Goal: Task Accomplishment & Management: Manage account settings

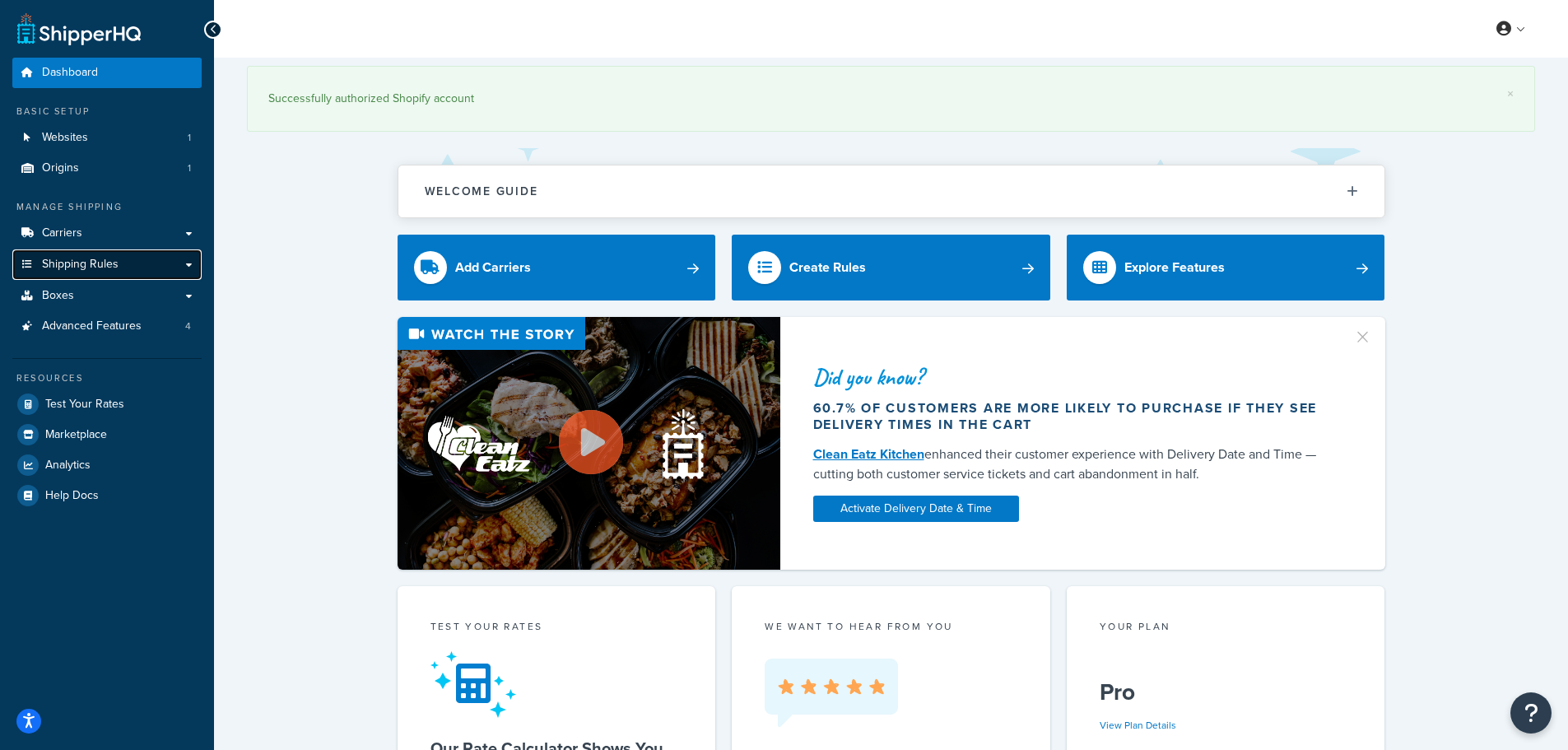
click at [107, 263] on span "Shipping Rules" at bounding box center [80, 264] width 76 height 14
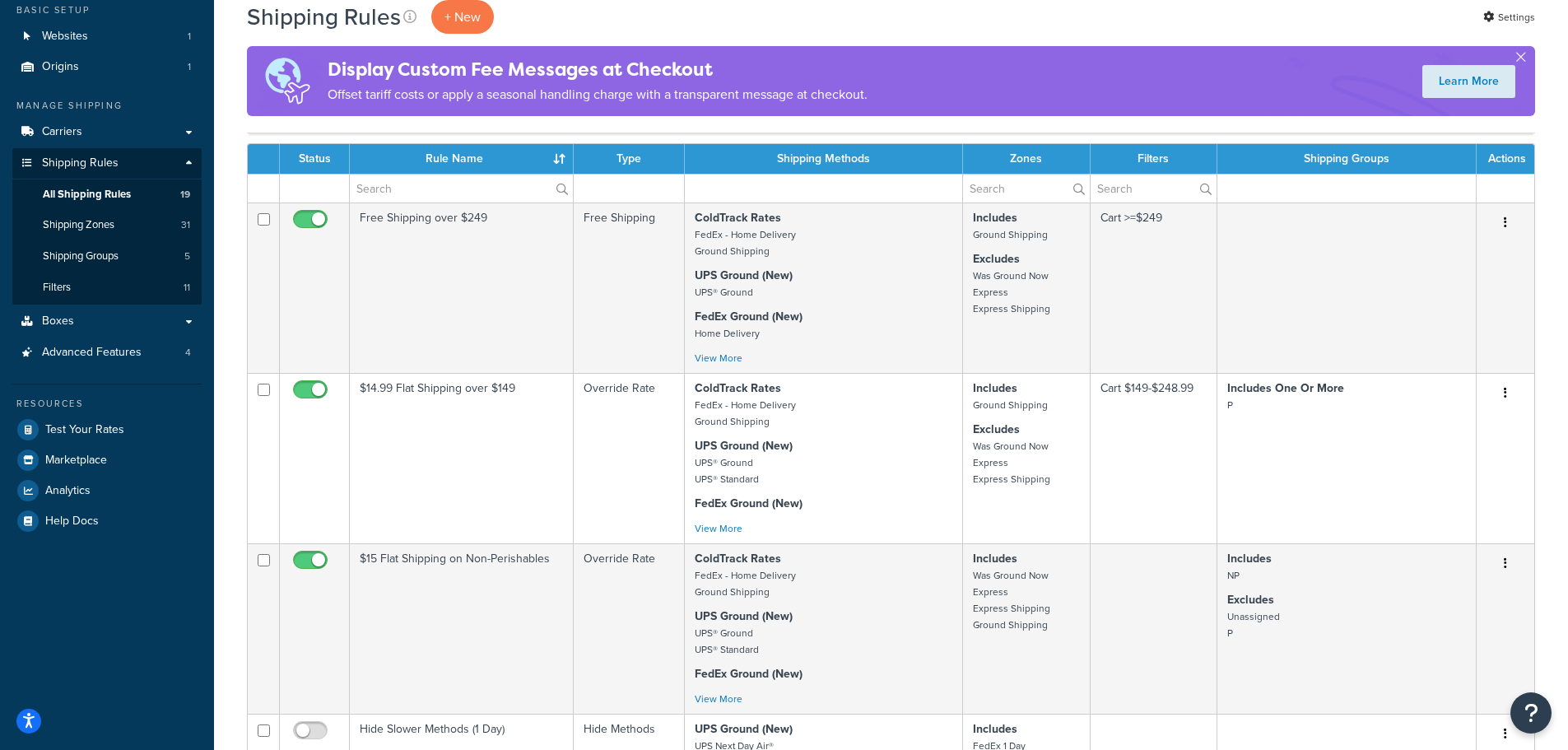
scroll to position [82, 0]
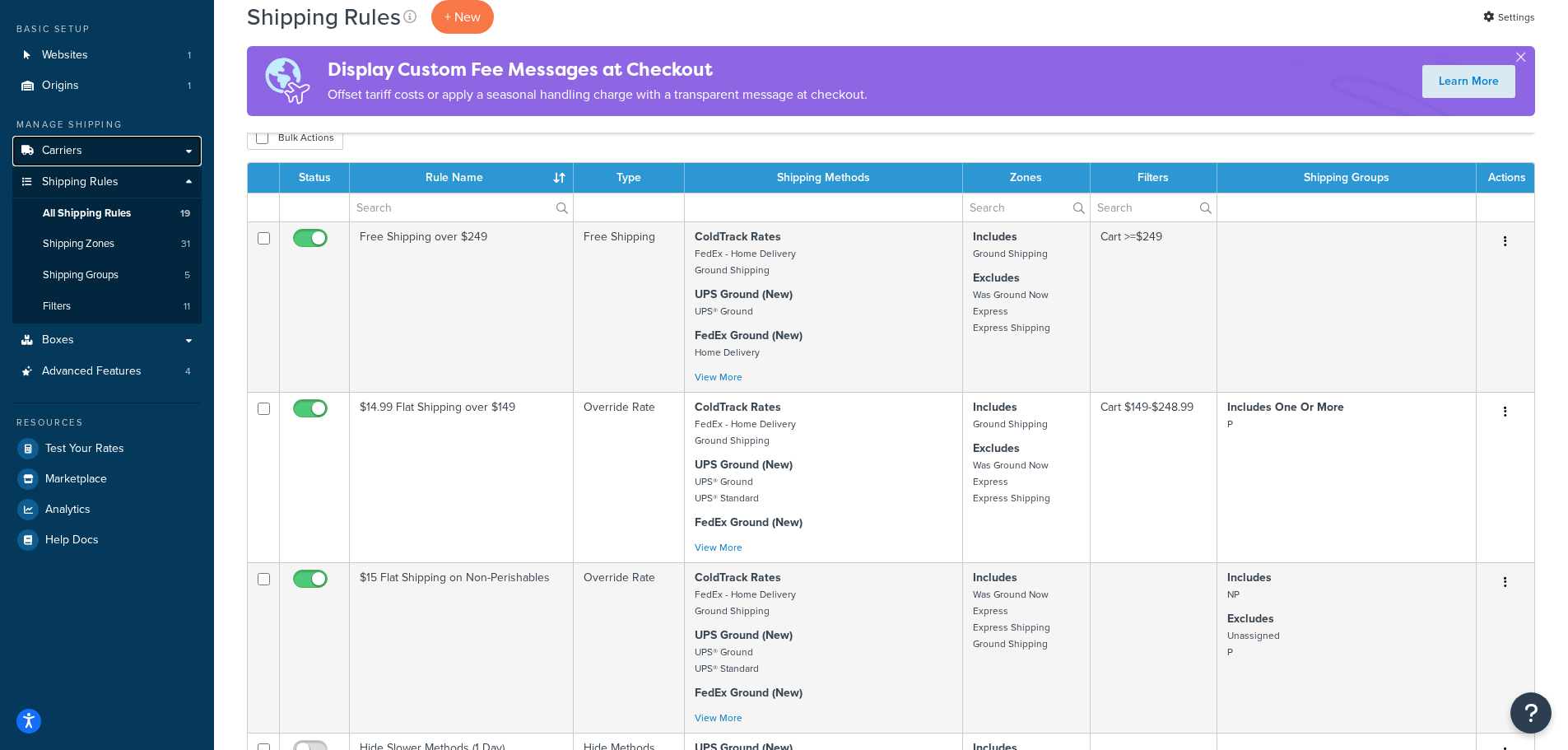
click at [74, 148] on span "Carriers" at bounding box center [62, 151] width 41 height 14
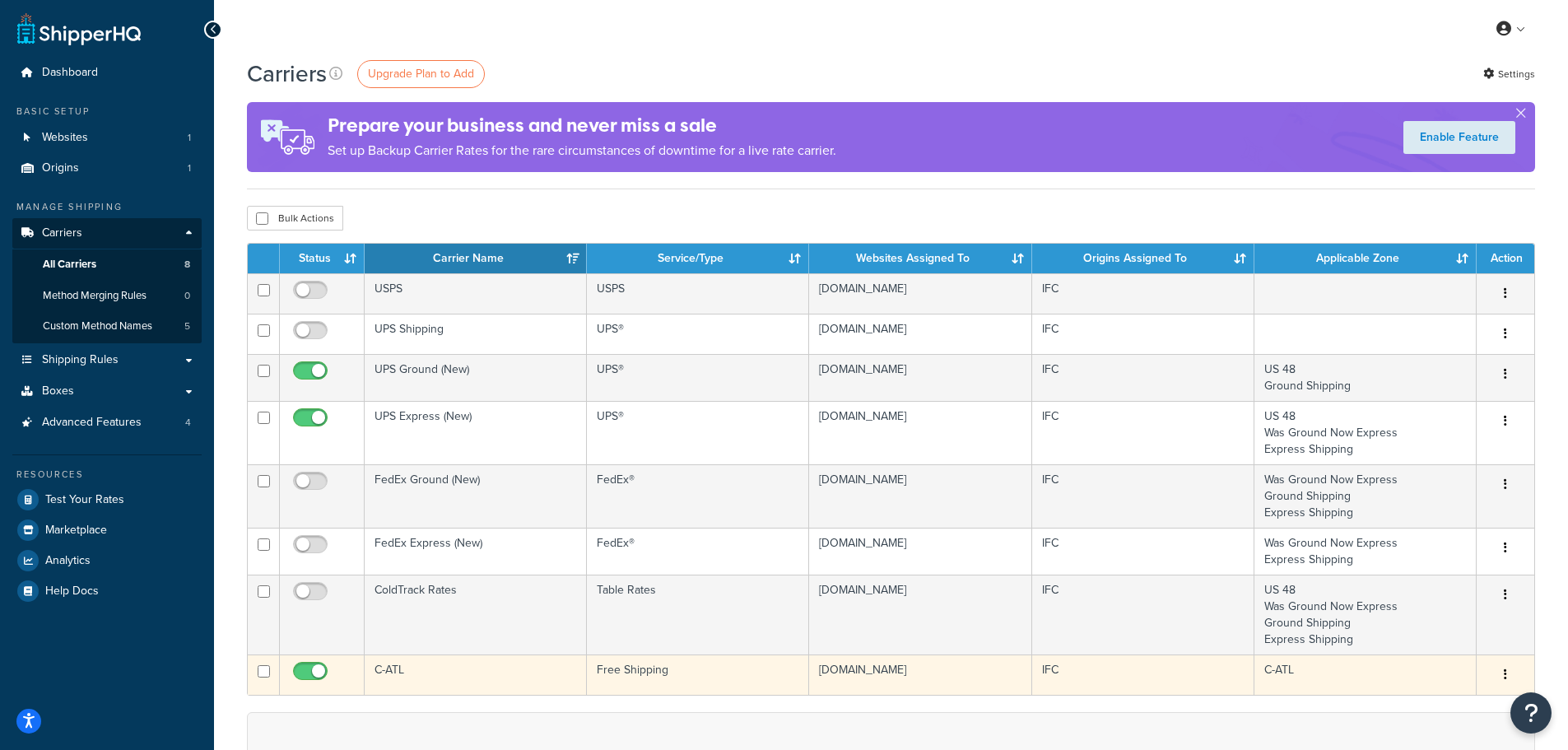
click at [1502, 671] on button "button" at bounding box center [1505, 675] width 23 height 26
click at [1439, 707] on link "Edit" at bounding box center [1439, 709] width 130 height 34
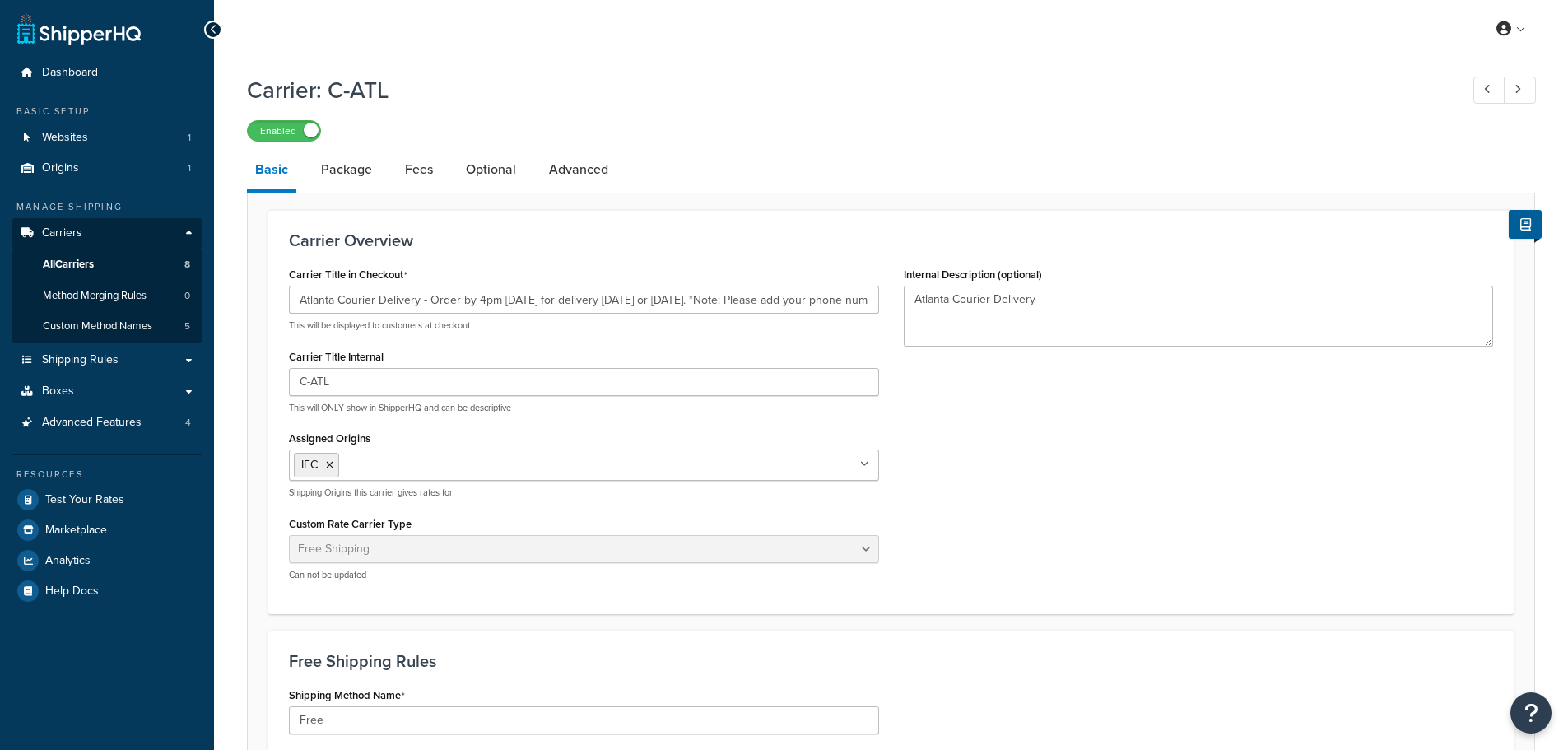
select select "free"
click at [355, 176] on link "Package" at bounding box center [347, 170] width 68 height 40
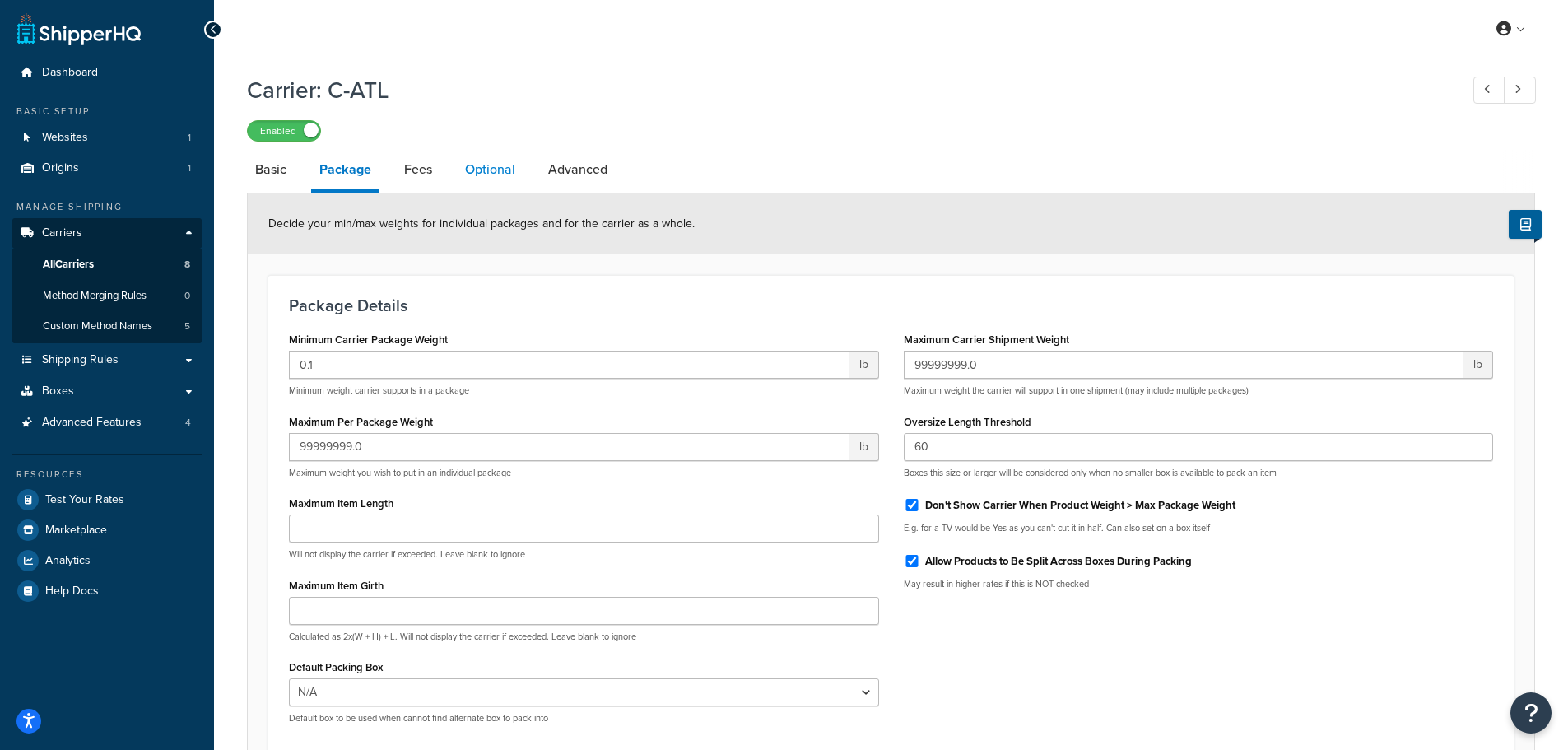
click at [511, 172] on link "Optional" at bounding box center [490, 170] width 67 height 40
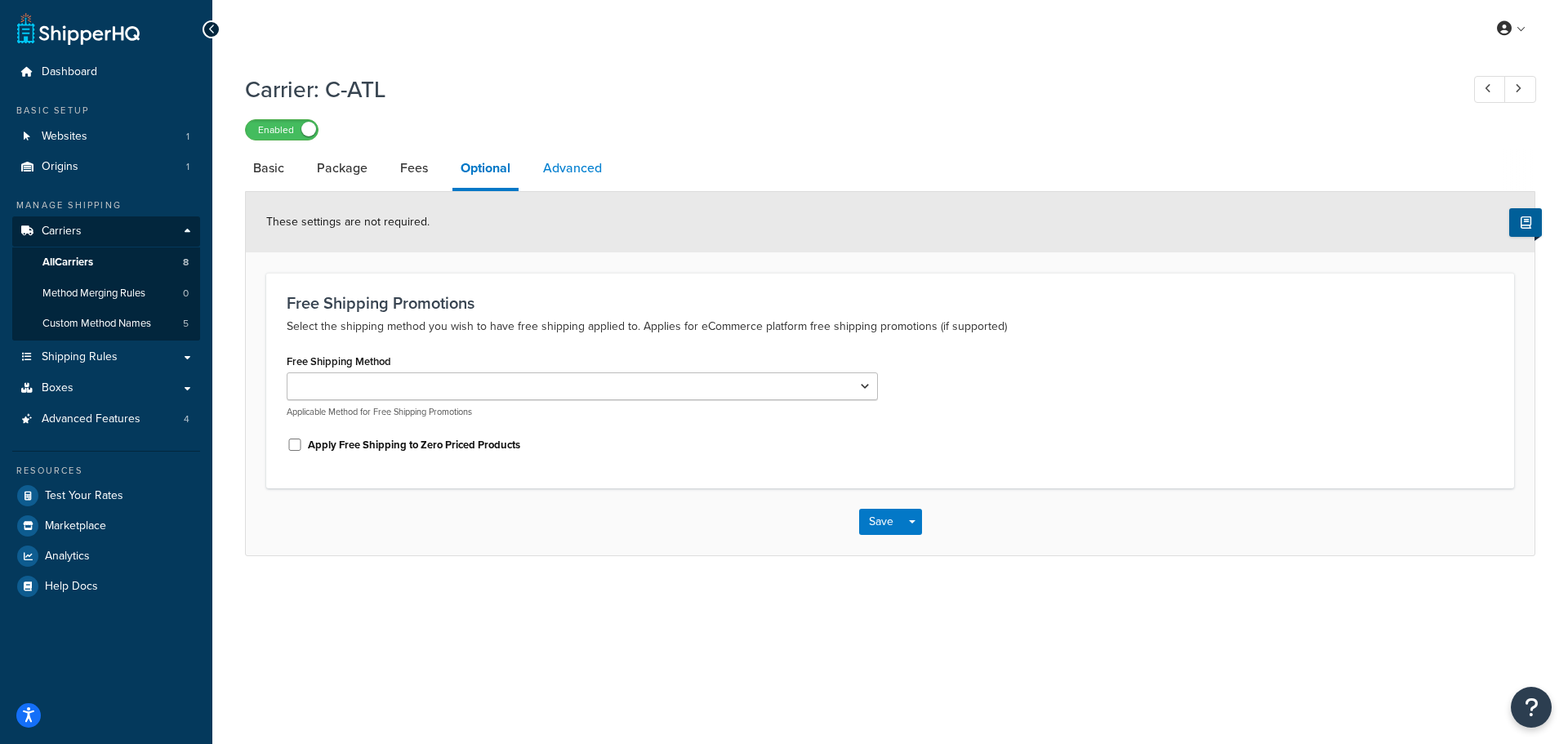
click at [572, 169] on link "Advanced" at bounding box center [572, 168] width 75 height 39
select select "false"
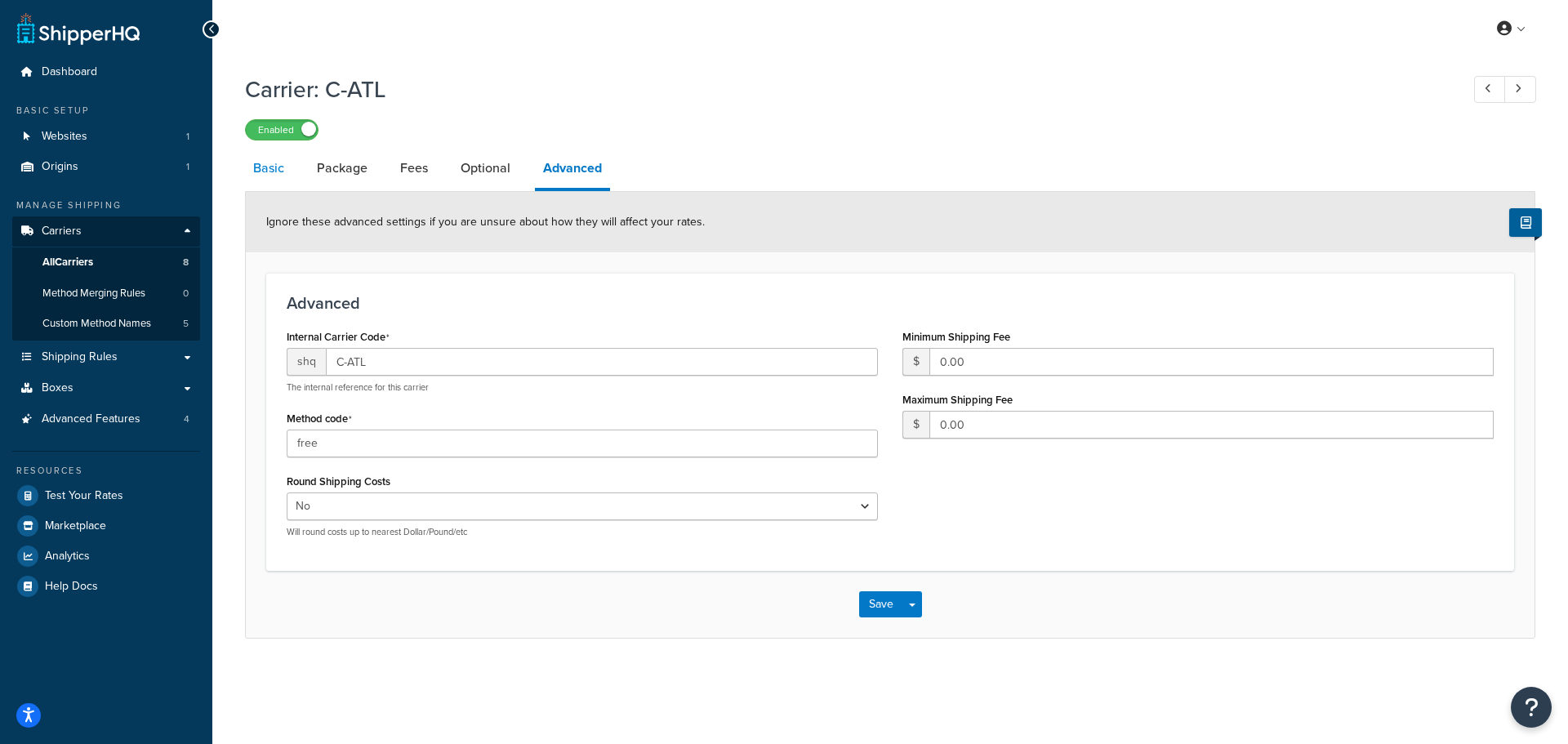
click at [281, 176] on link "Basic" at bounding box center [268, 168] width 48 height 39
select select "free"
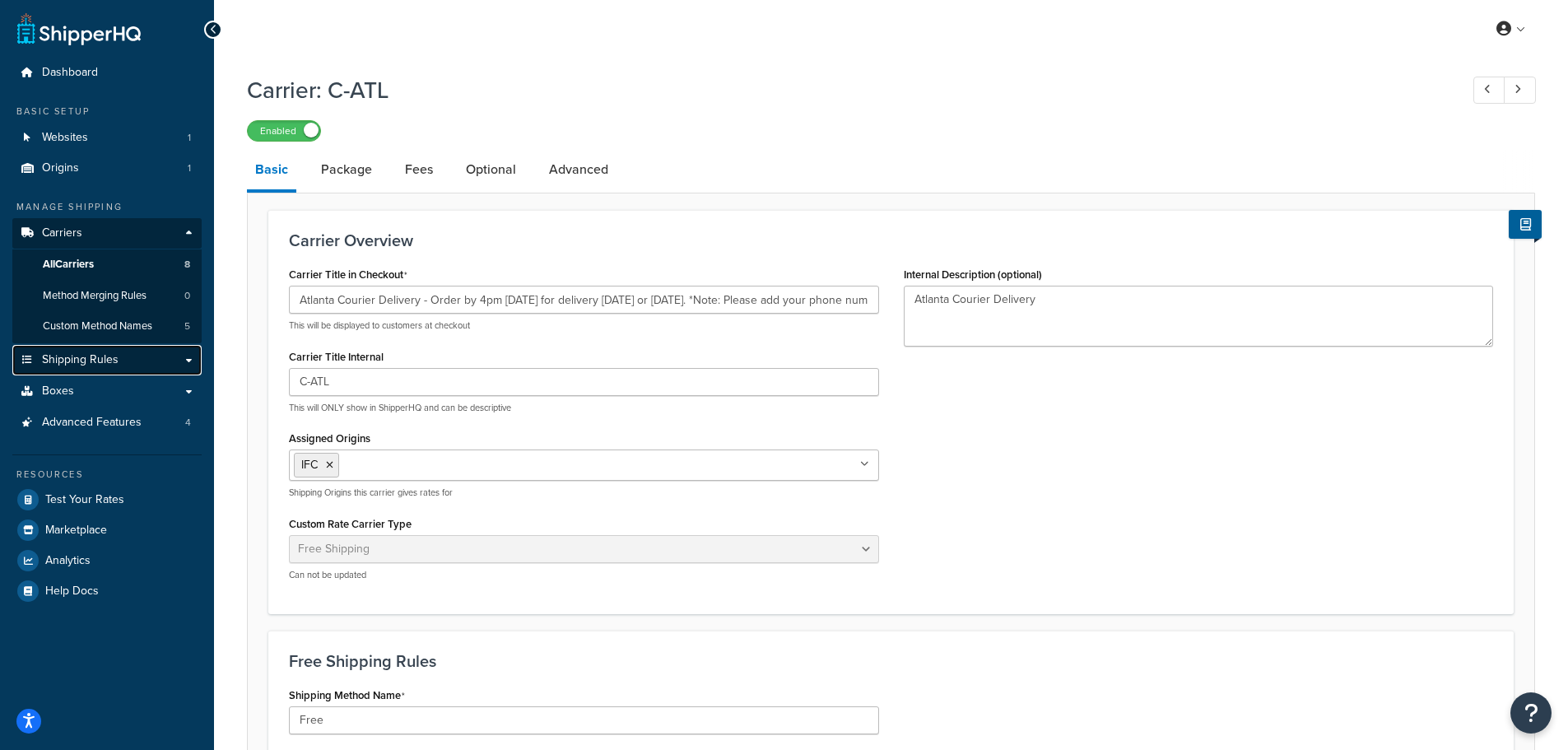
click at [131, 356] on link "Shipping Rules" at bounding box center [106, 360] width 189 height 30
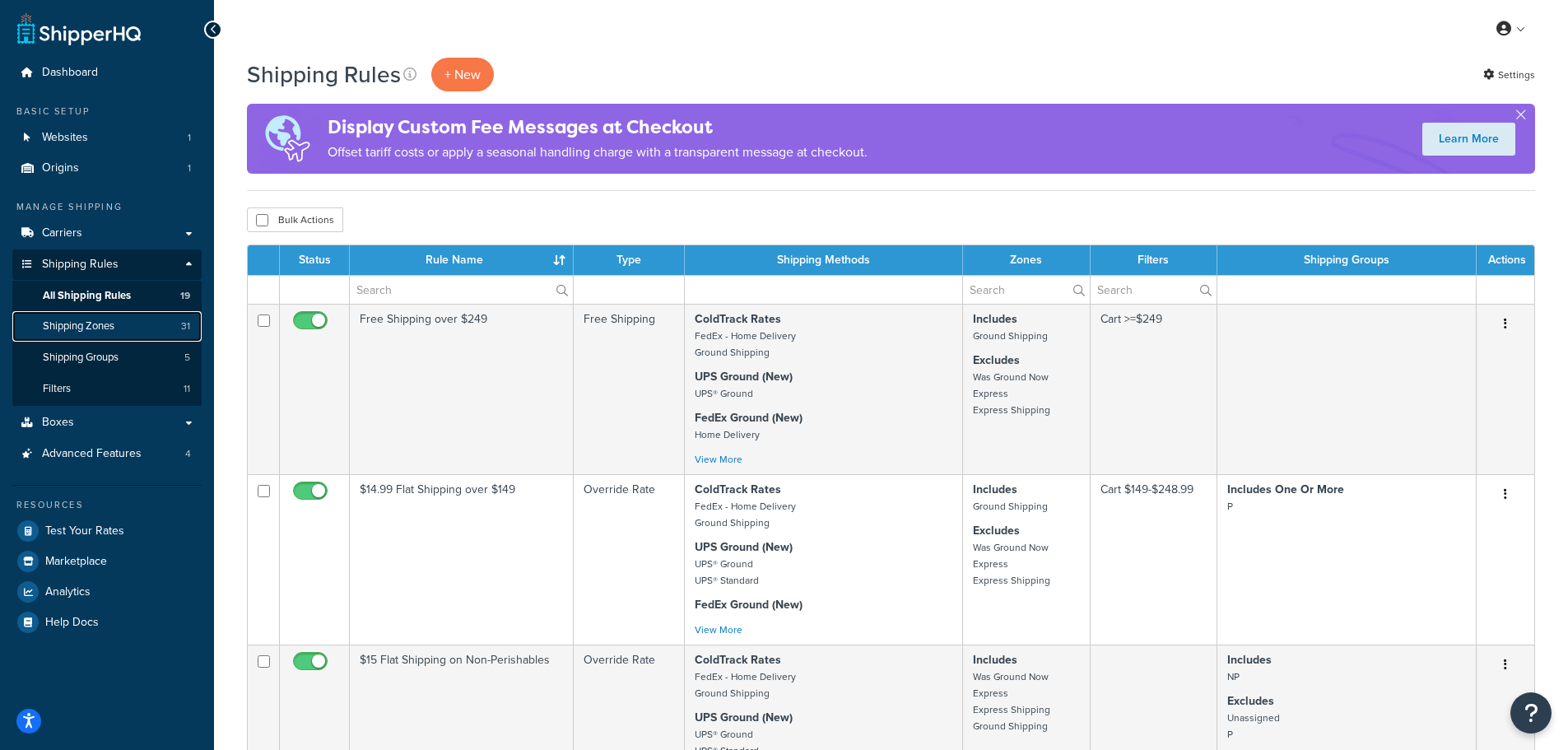
click at [126, 338] on link "Shipping Zones 31" at bounding box center [106, 326] width 189 height 30
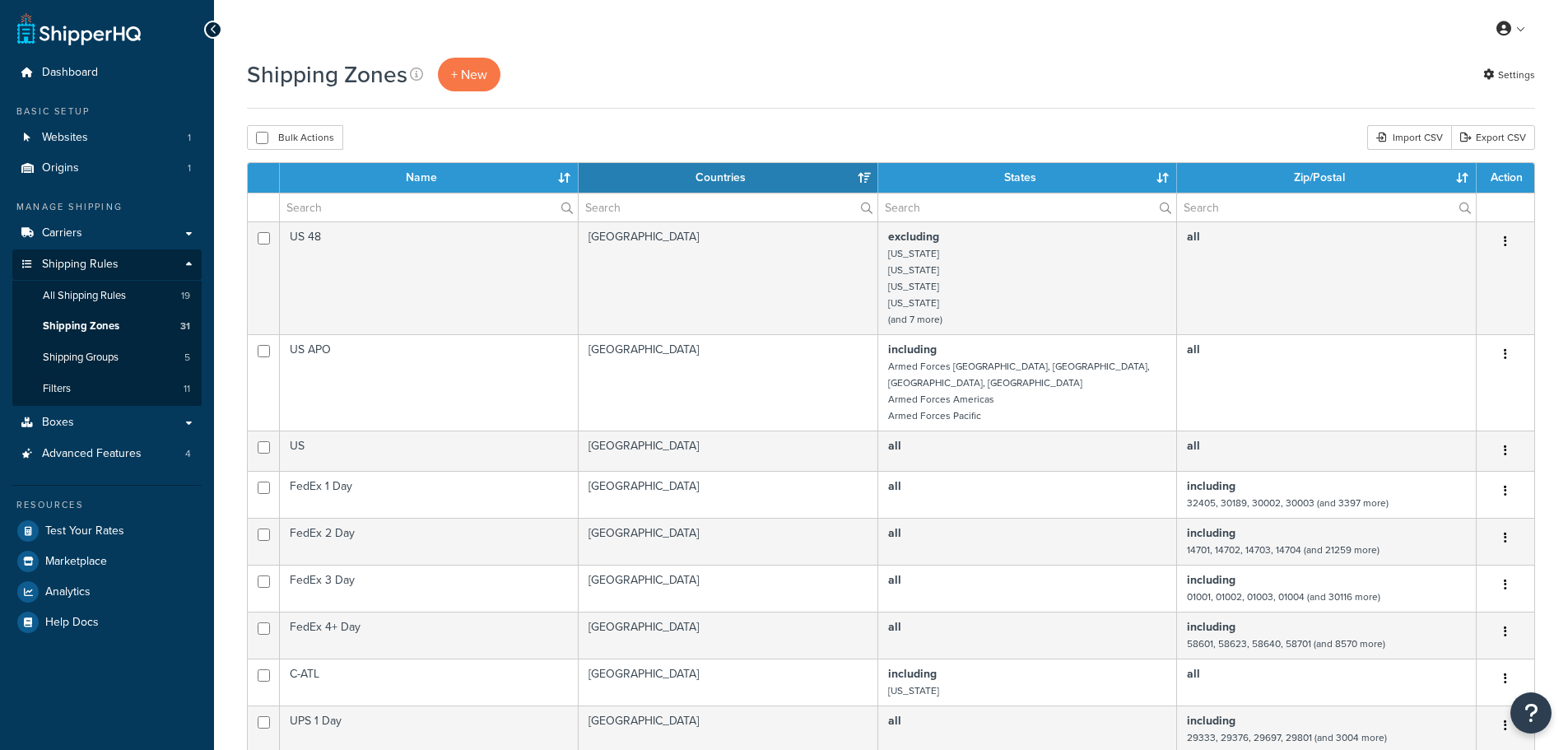
select select "15"
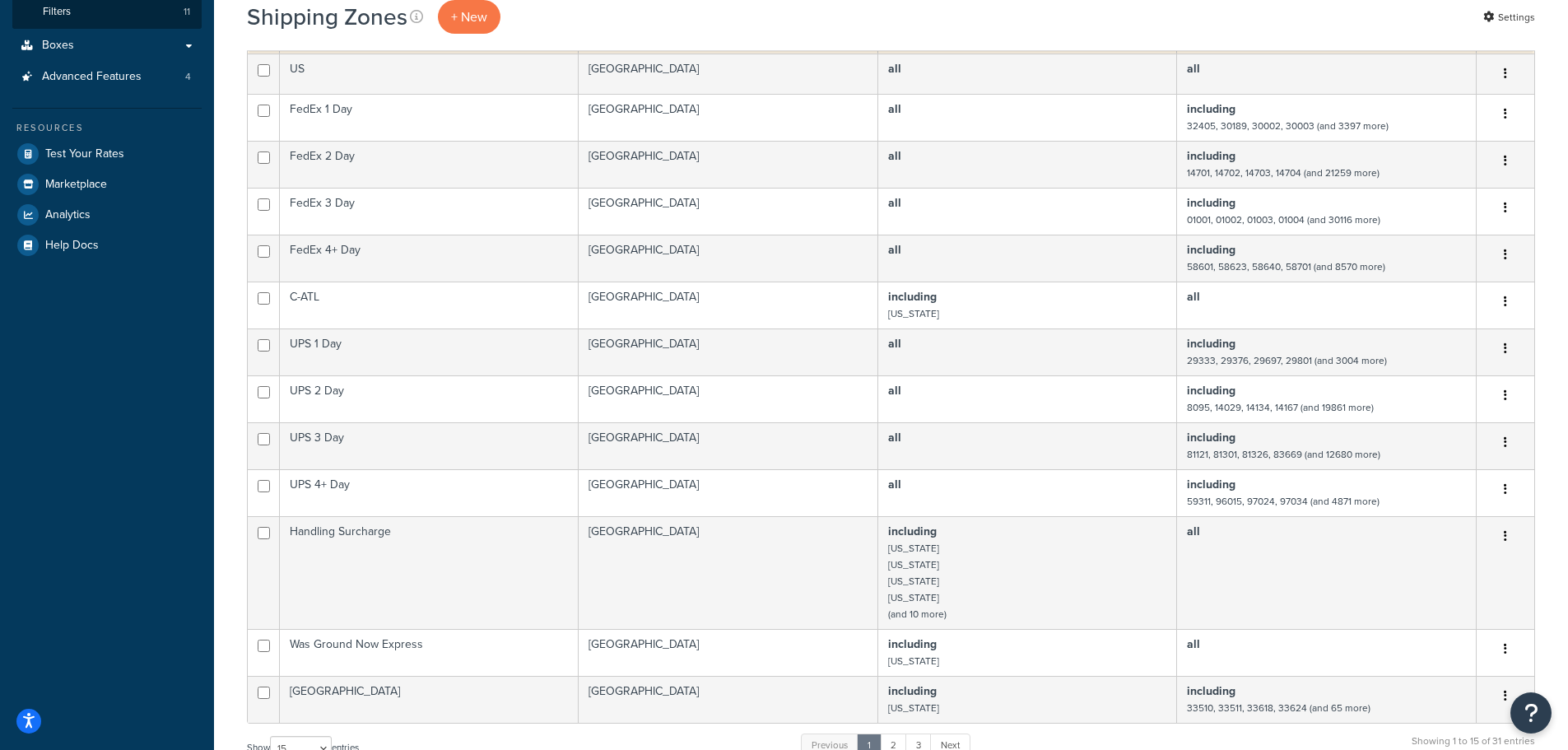
scroll to position [412, 0]
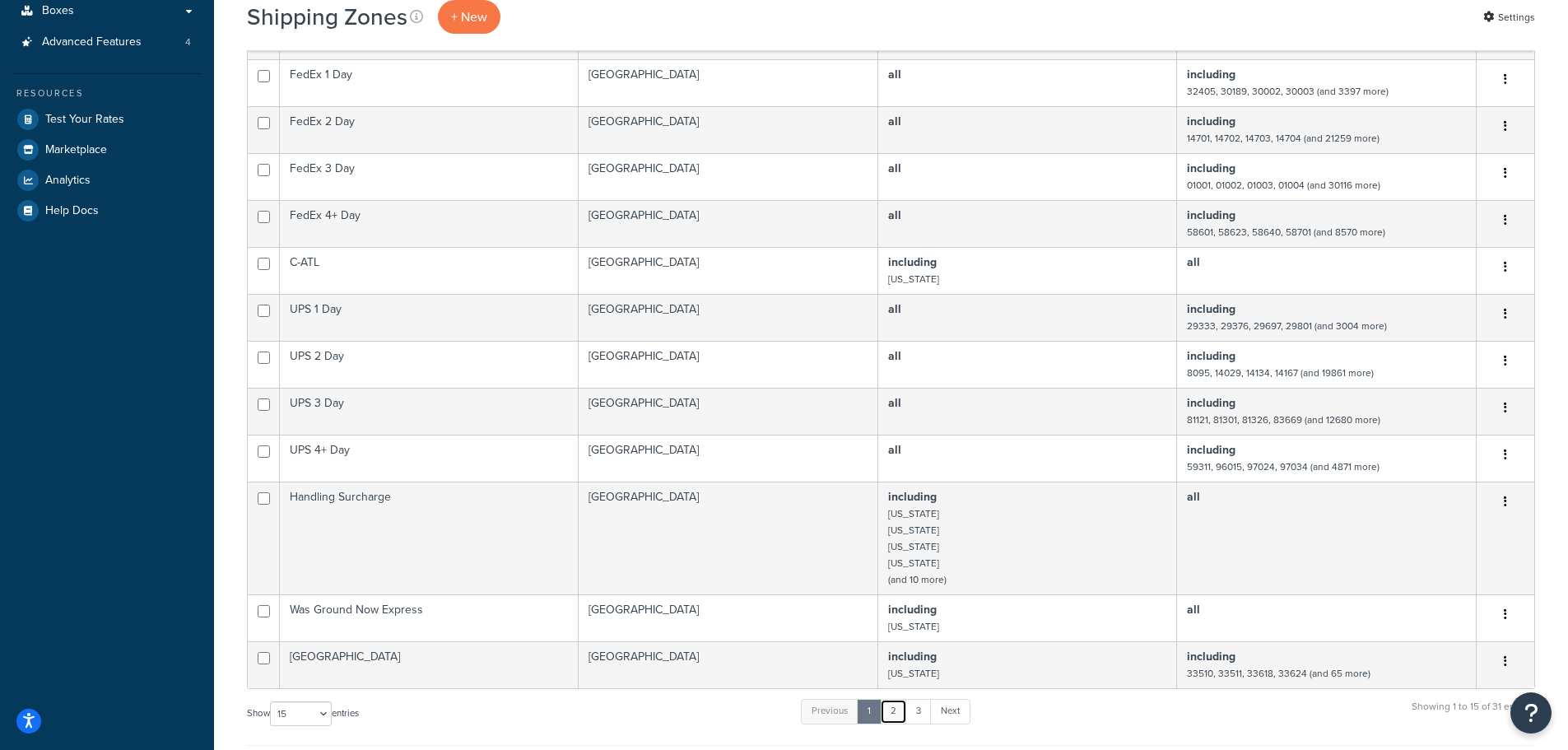
click at [903, 699] on link "2" at bounding box center [893, 711] width 27 height 24
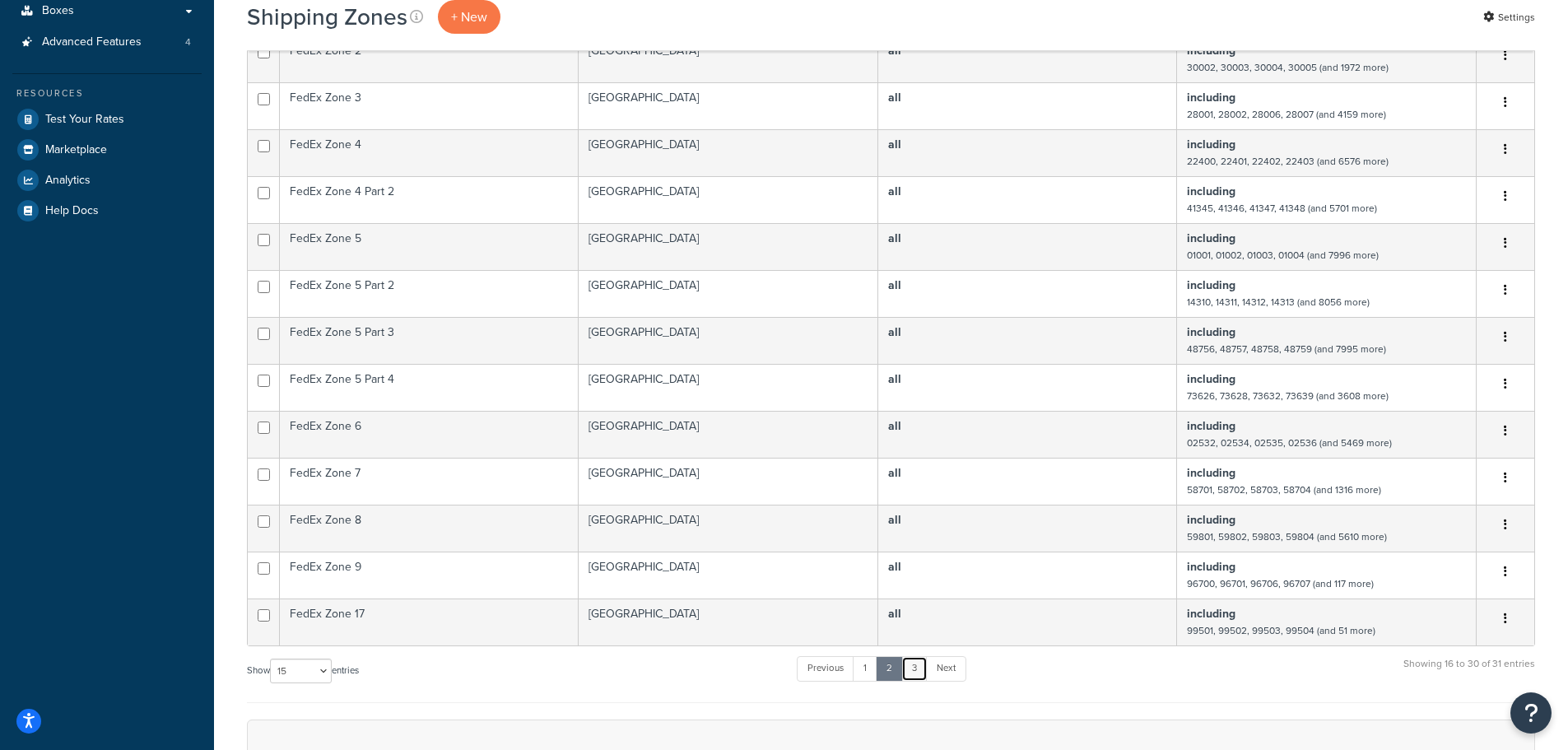
click at [921, 672] on link "3" at bounding box center [914, 668] width 26 height 24
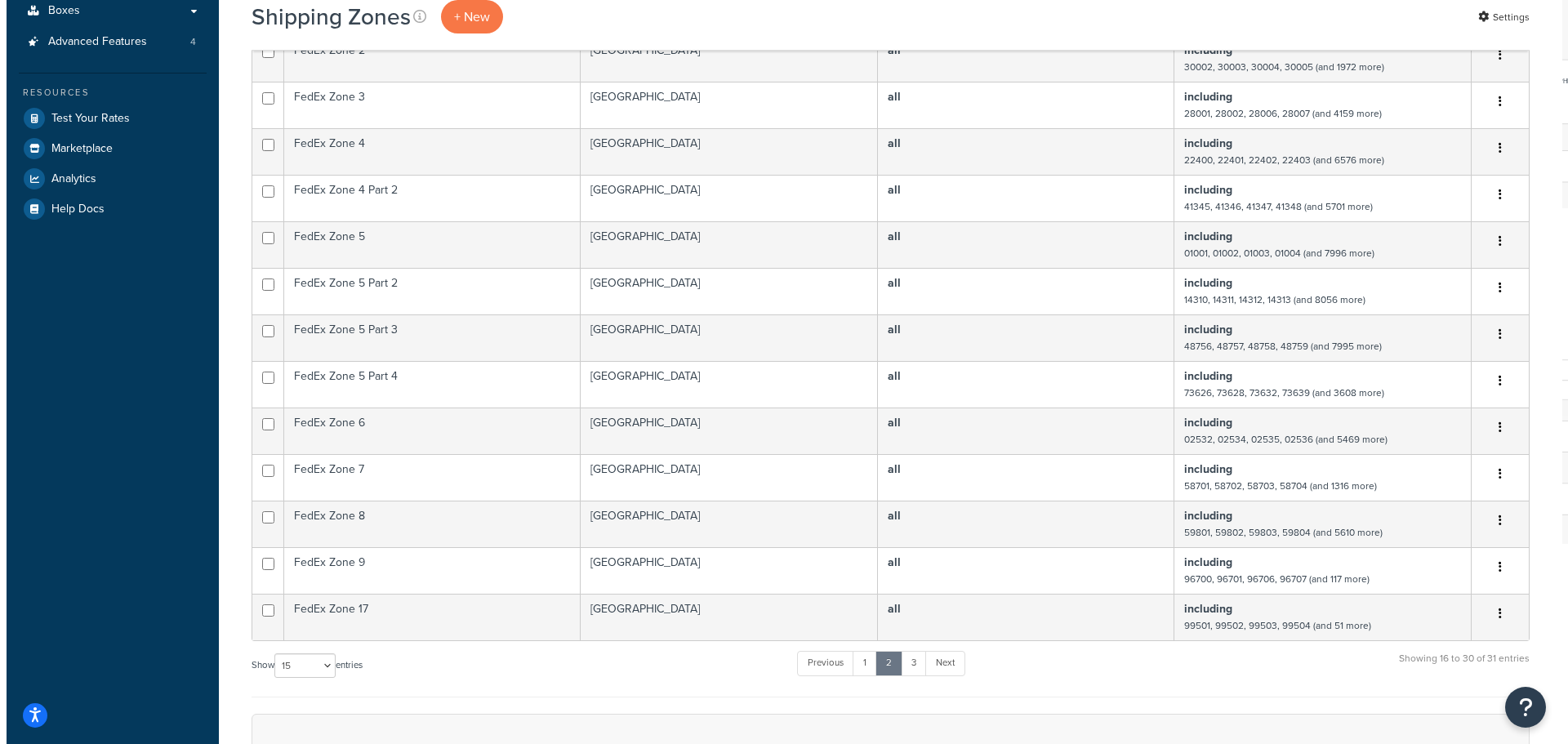
scroll to position [0, 0]
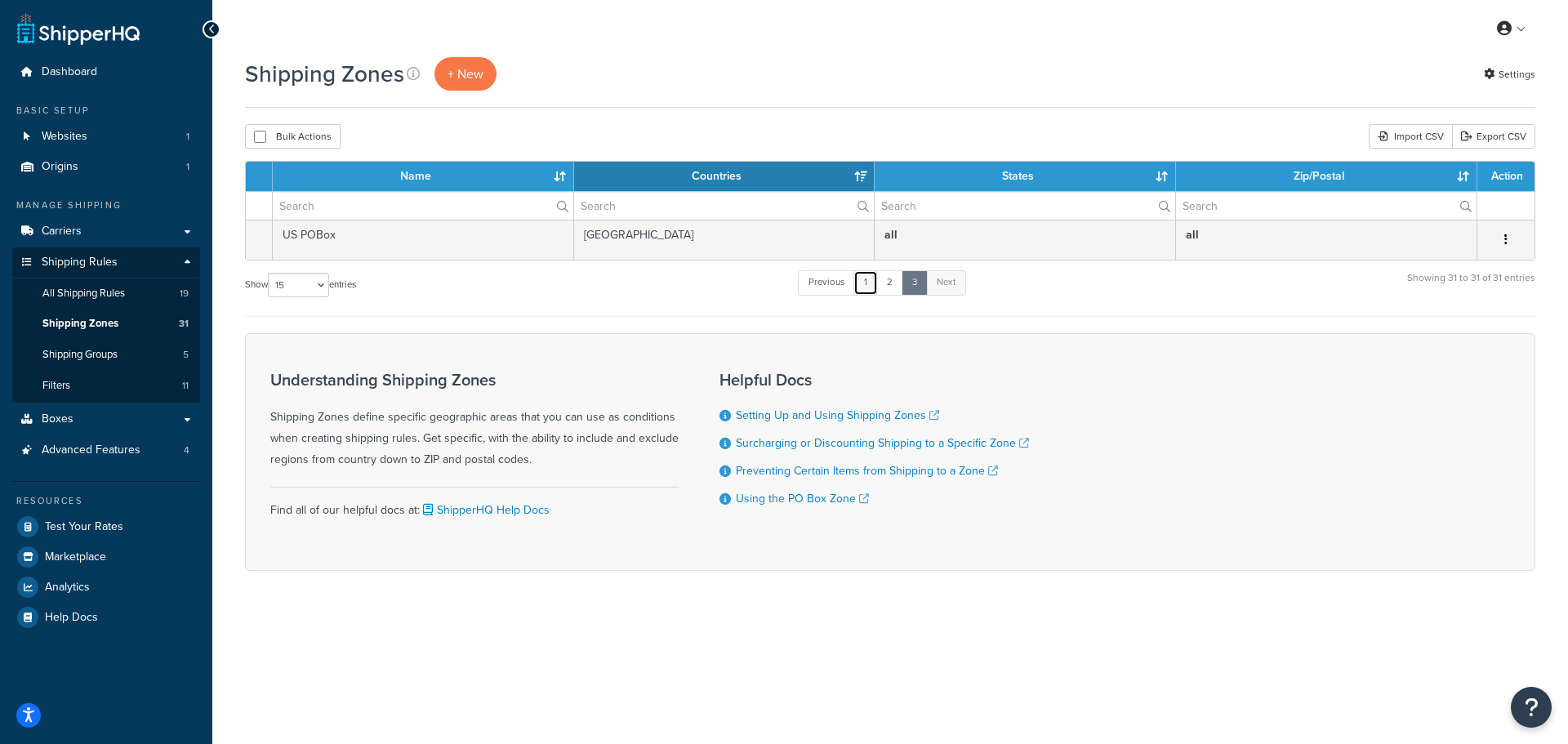
click at [863, 285] on link "1" at bounding box center [866, 282] width 24 height 24
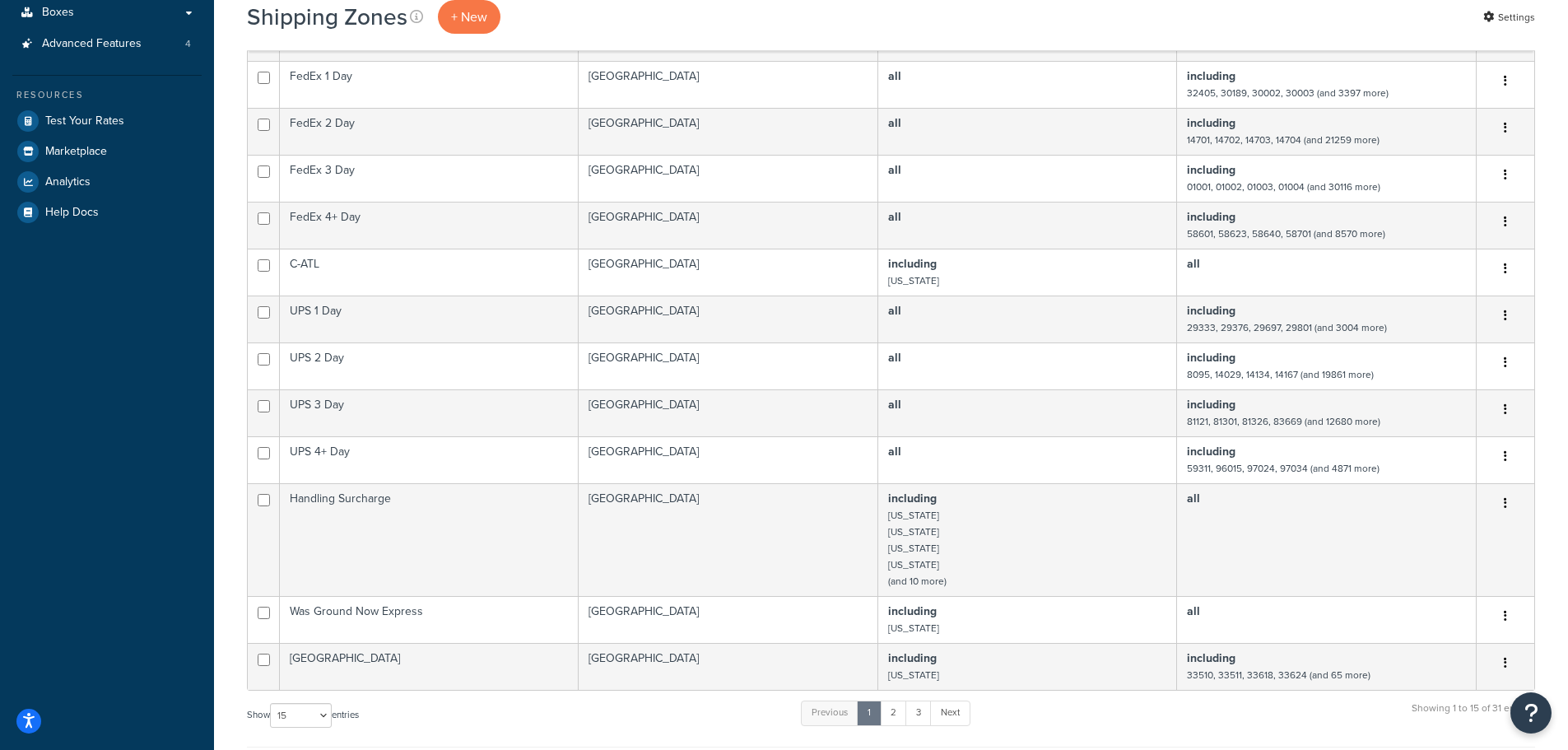
scroll to position [403, 0]
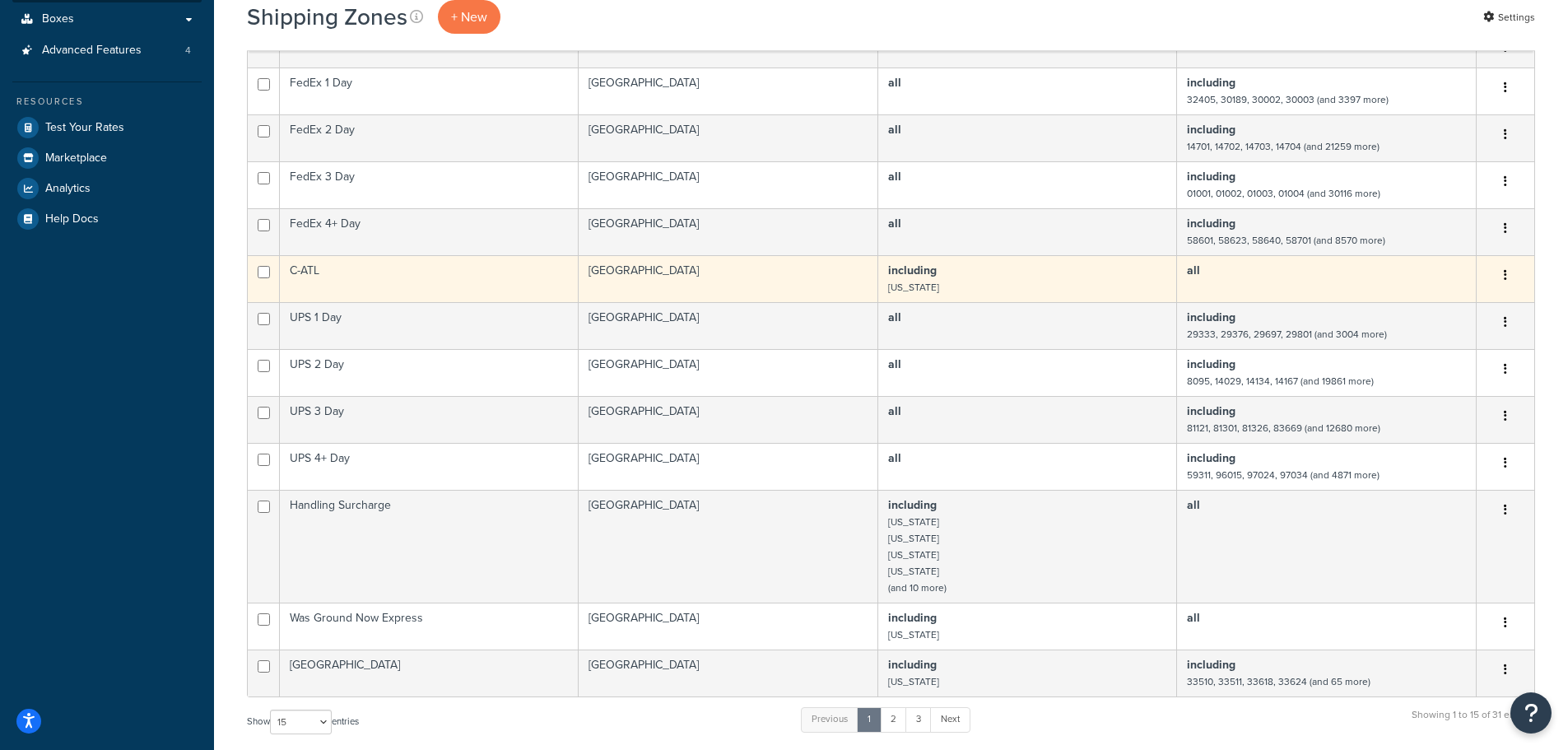
click at [1507, 263] on button "button" at bounding box center [1505, 276] width 23 height 26
click at [1445, 285] on link "Edit" at bounding box center [1439, 293] width 130 height 34
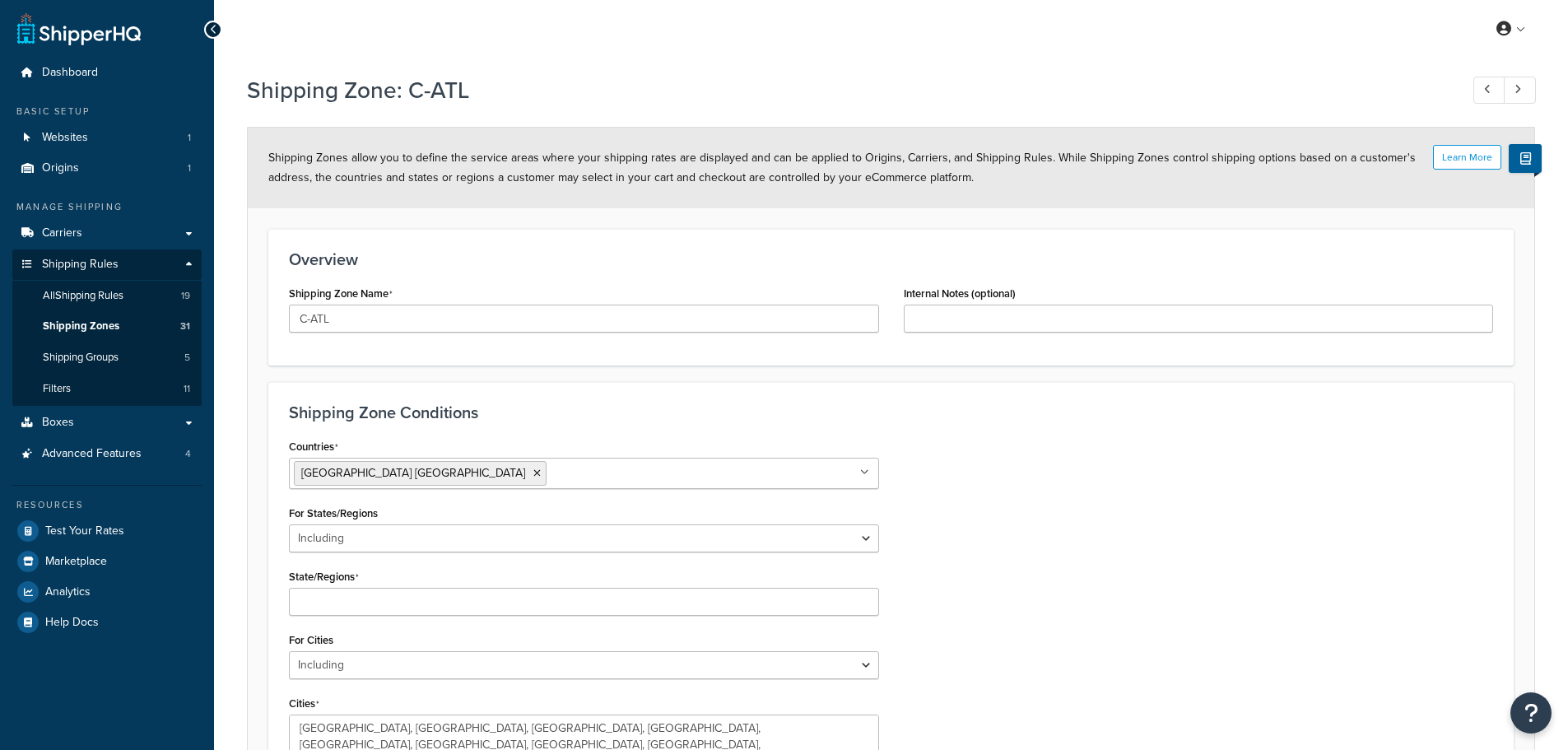
select select "including"
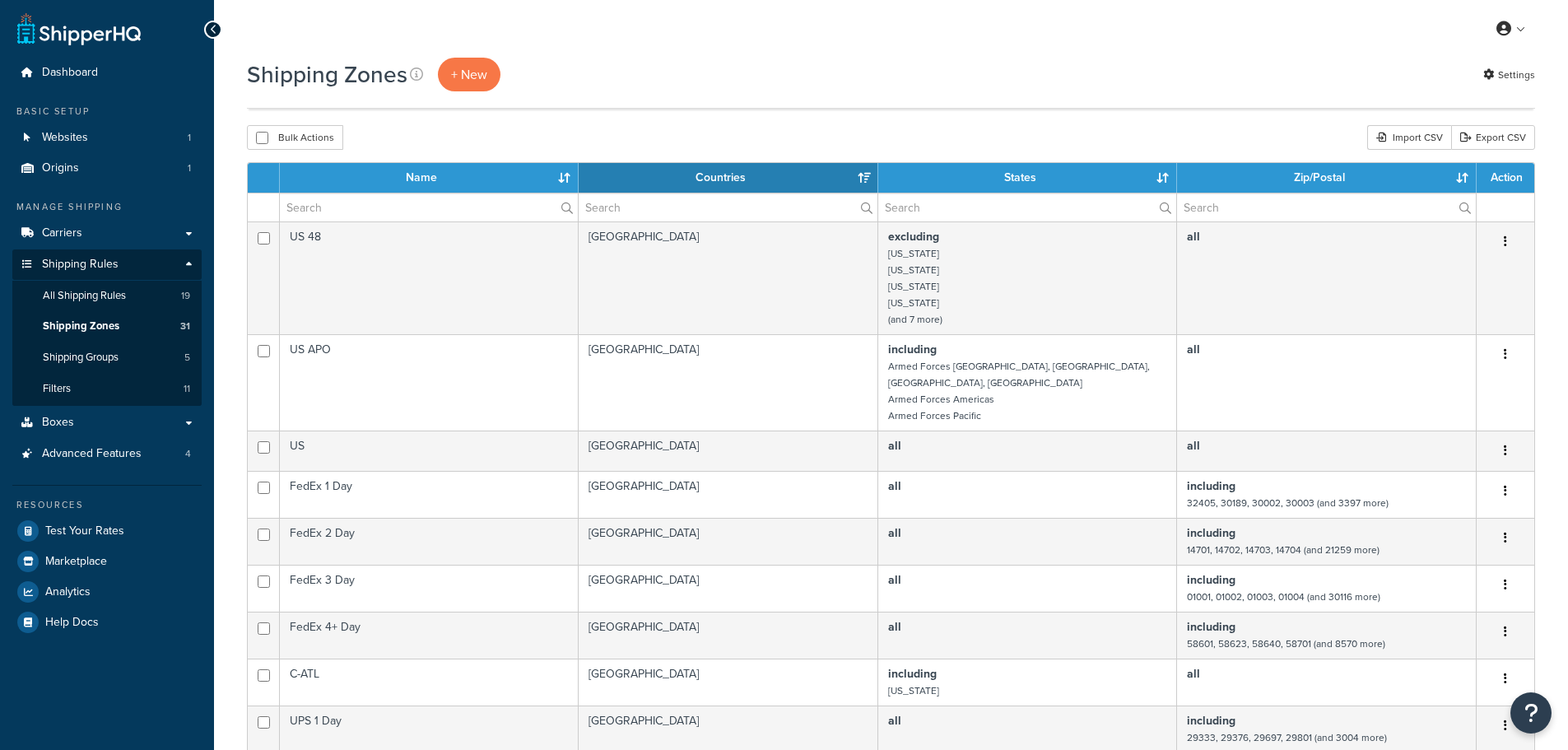
select select "15"
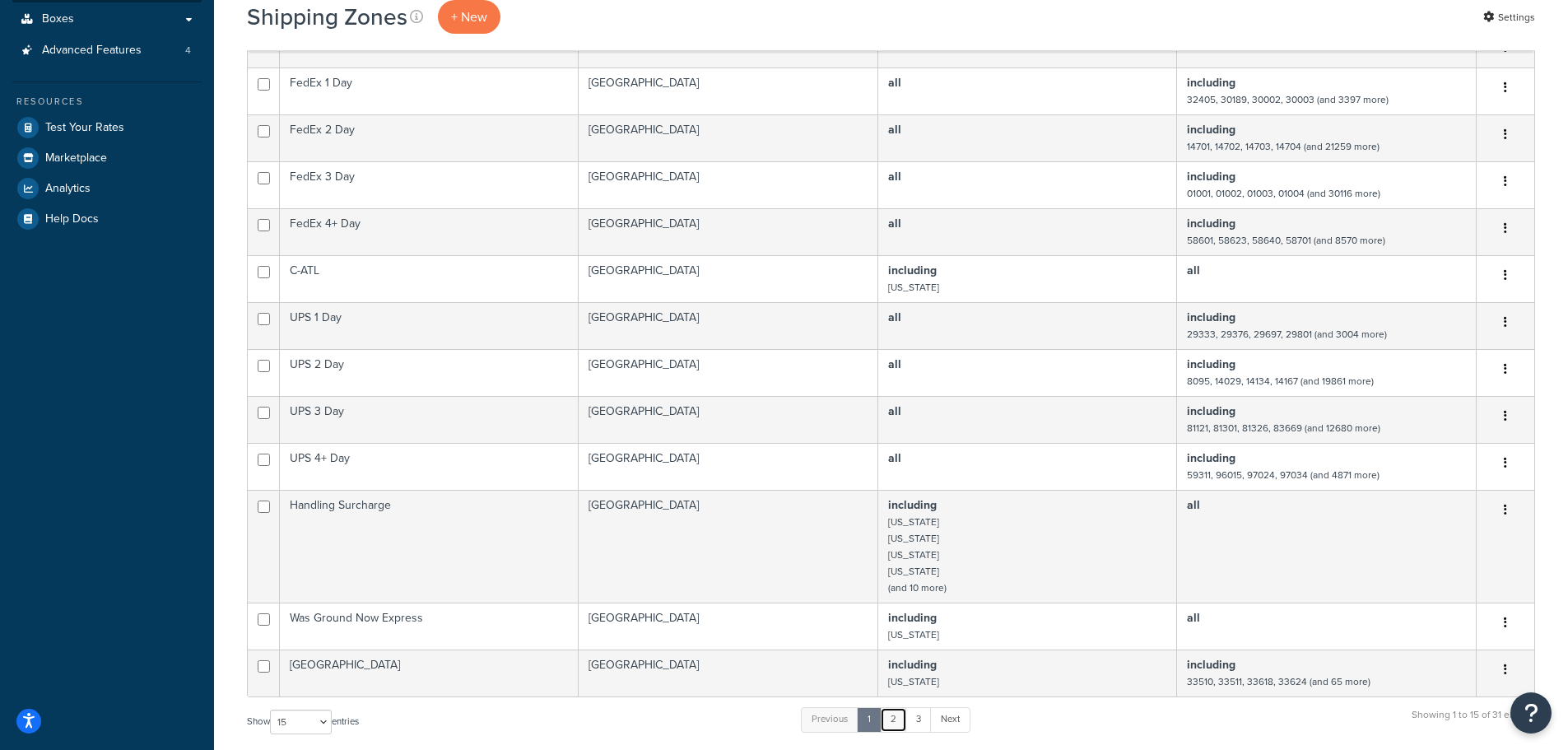
click at [897, 709] on link "2" at bounding box center [893, 719] width 27 height 24
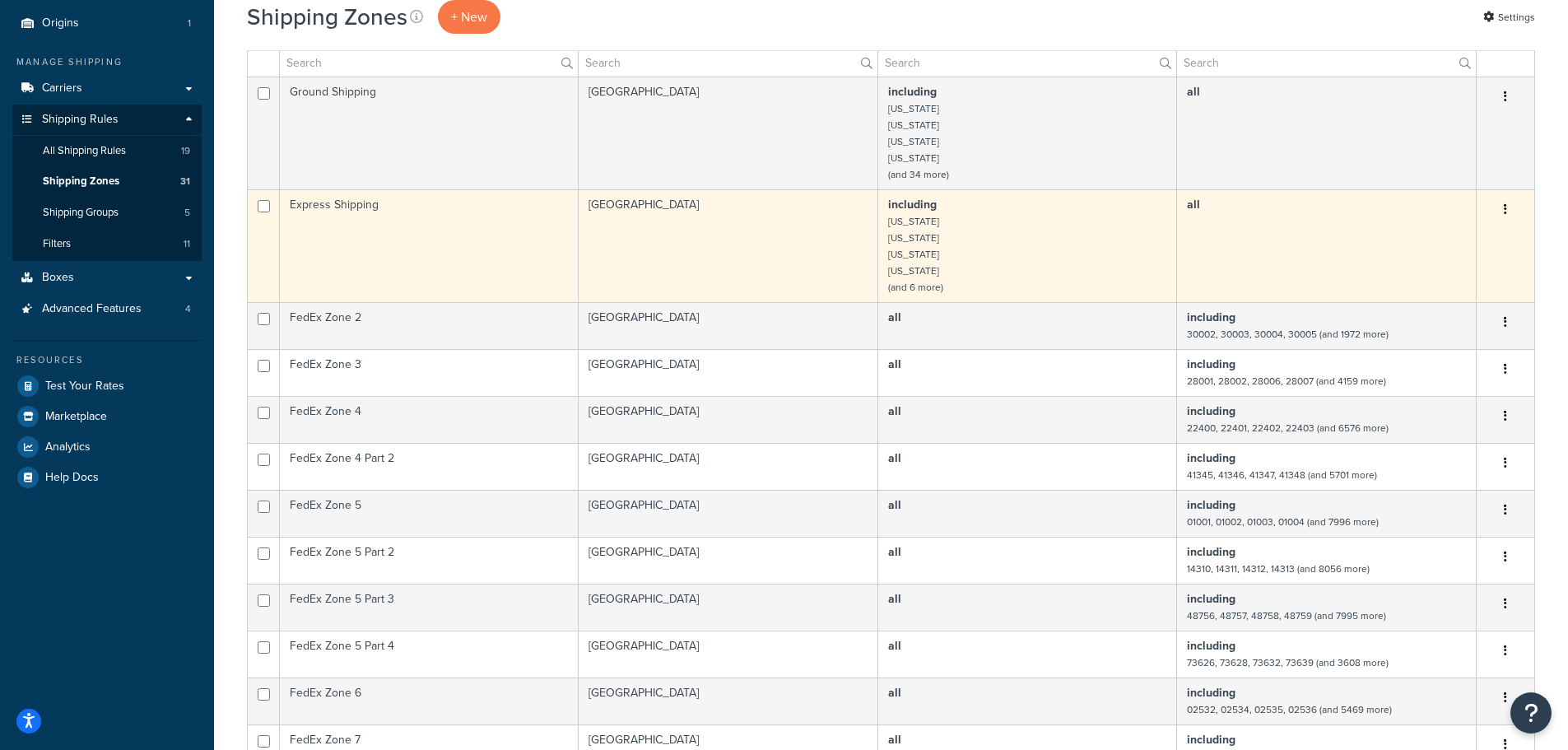
scroll to position [412, 0]
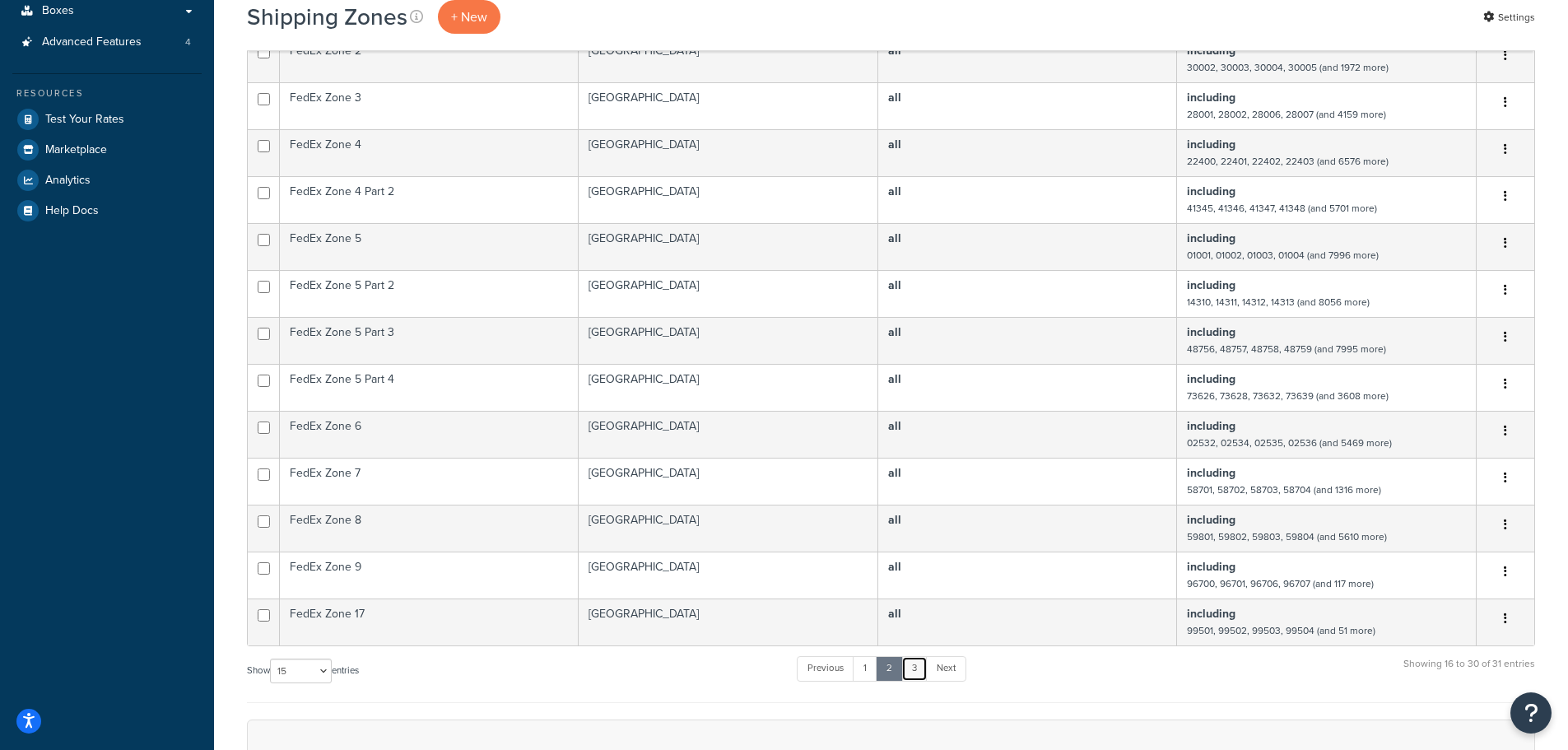
click at [923, 668] on link "3" at bounding box center [914, 668] width 26 height 24
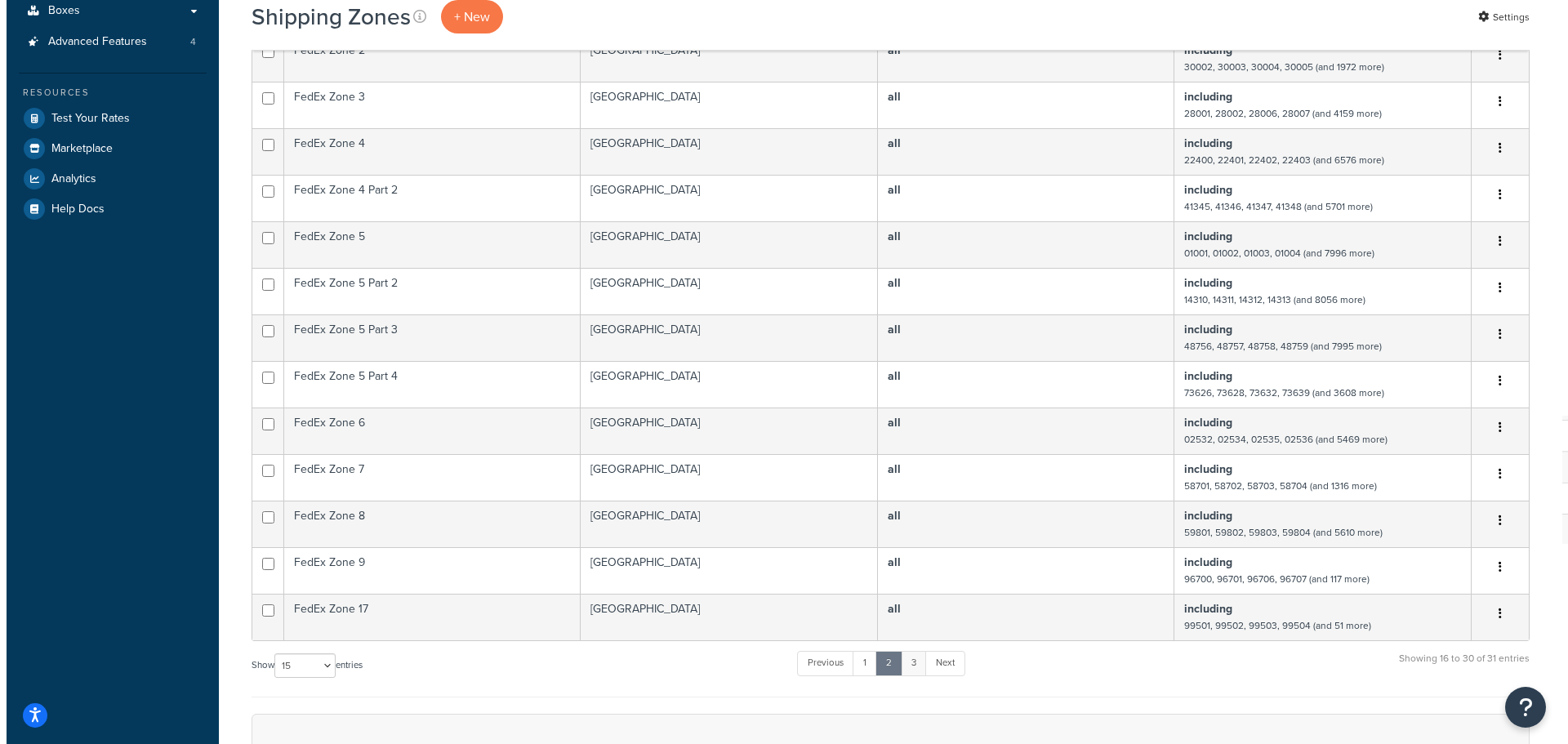
scroll to position [0, 0]
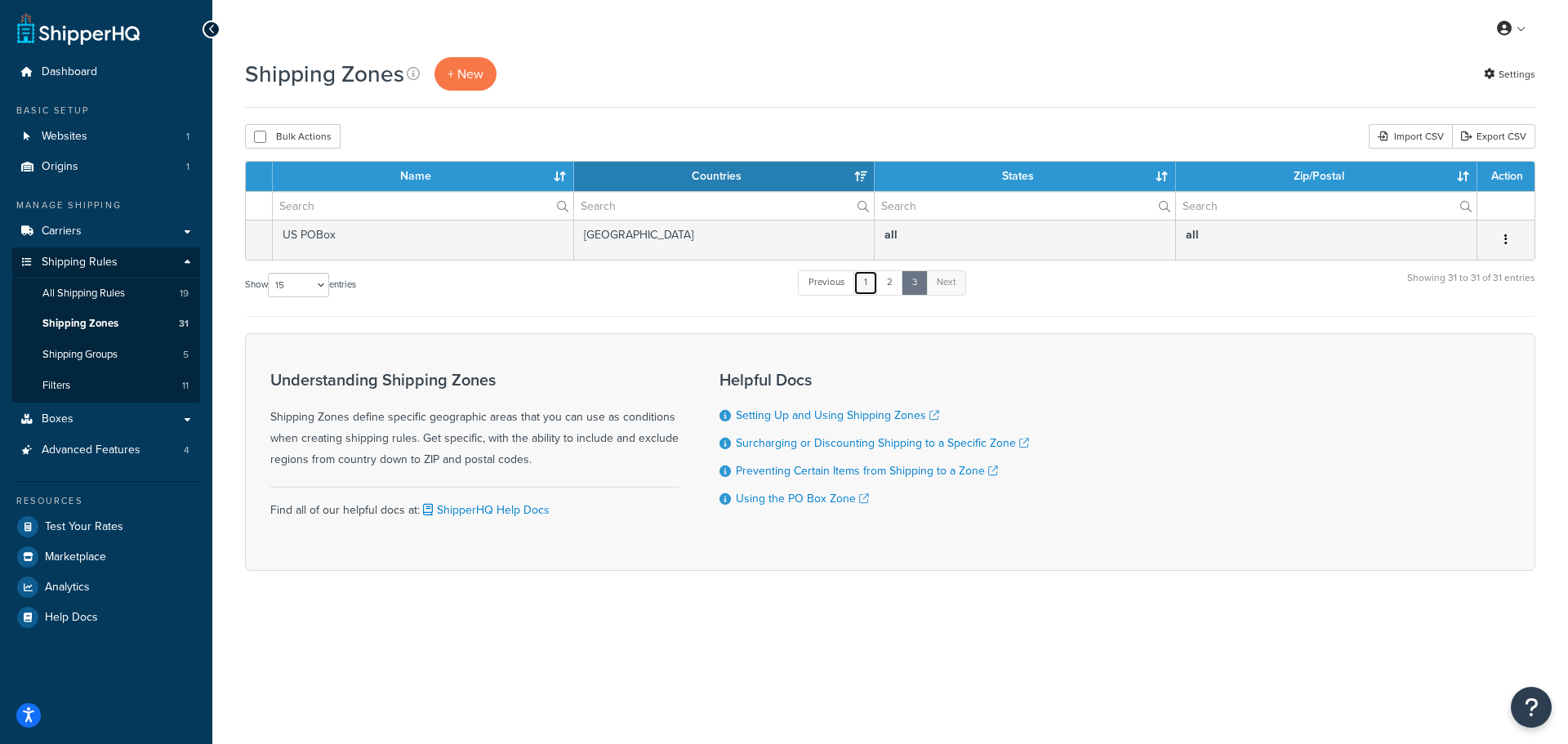
click at [876, 288] on link "1" at bounding box center [866, 282] width 24 height 24
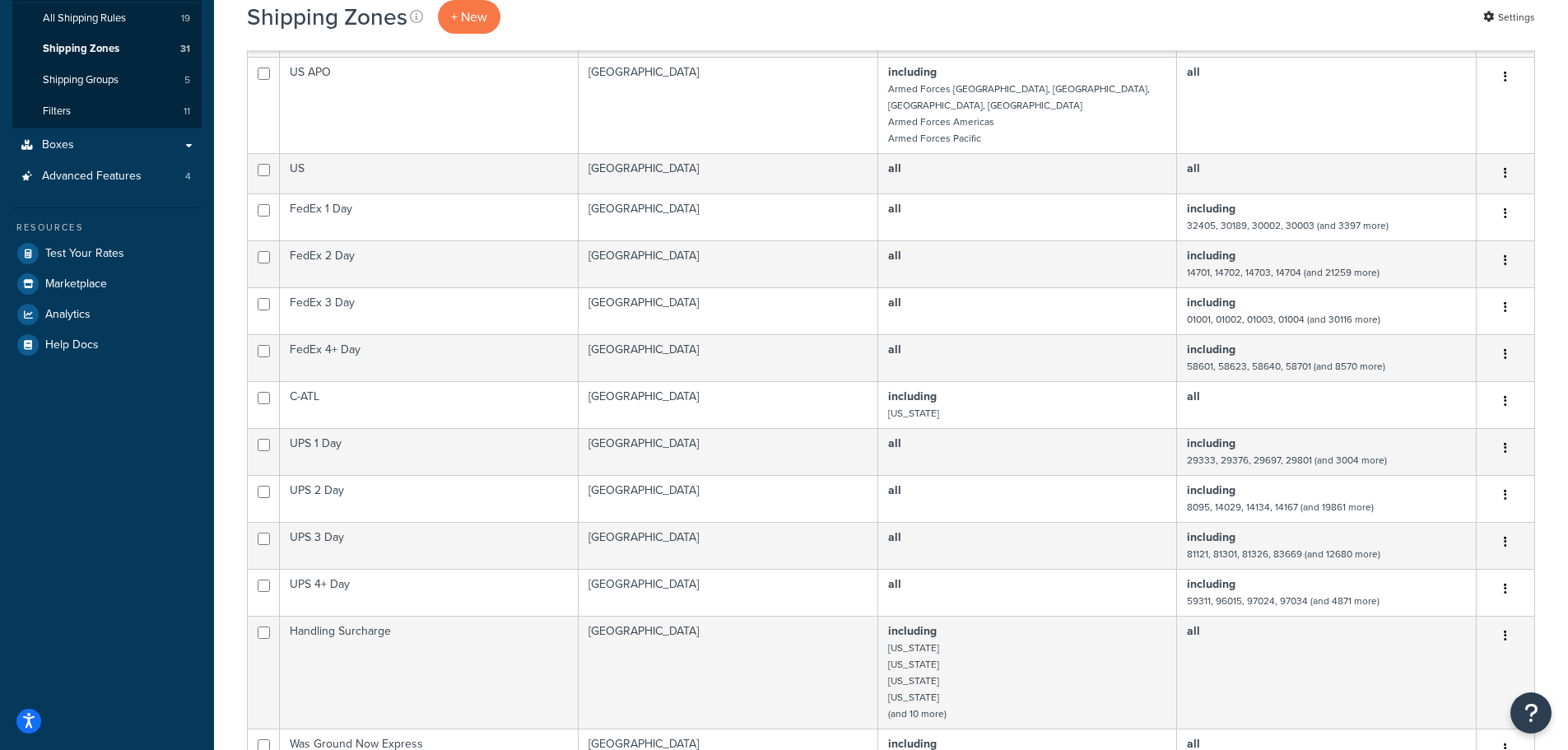
scroll to position [238, 0]
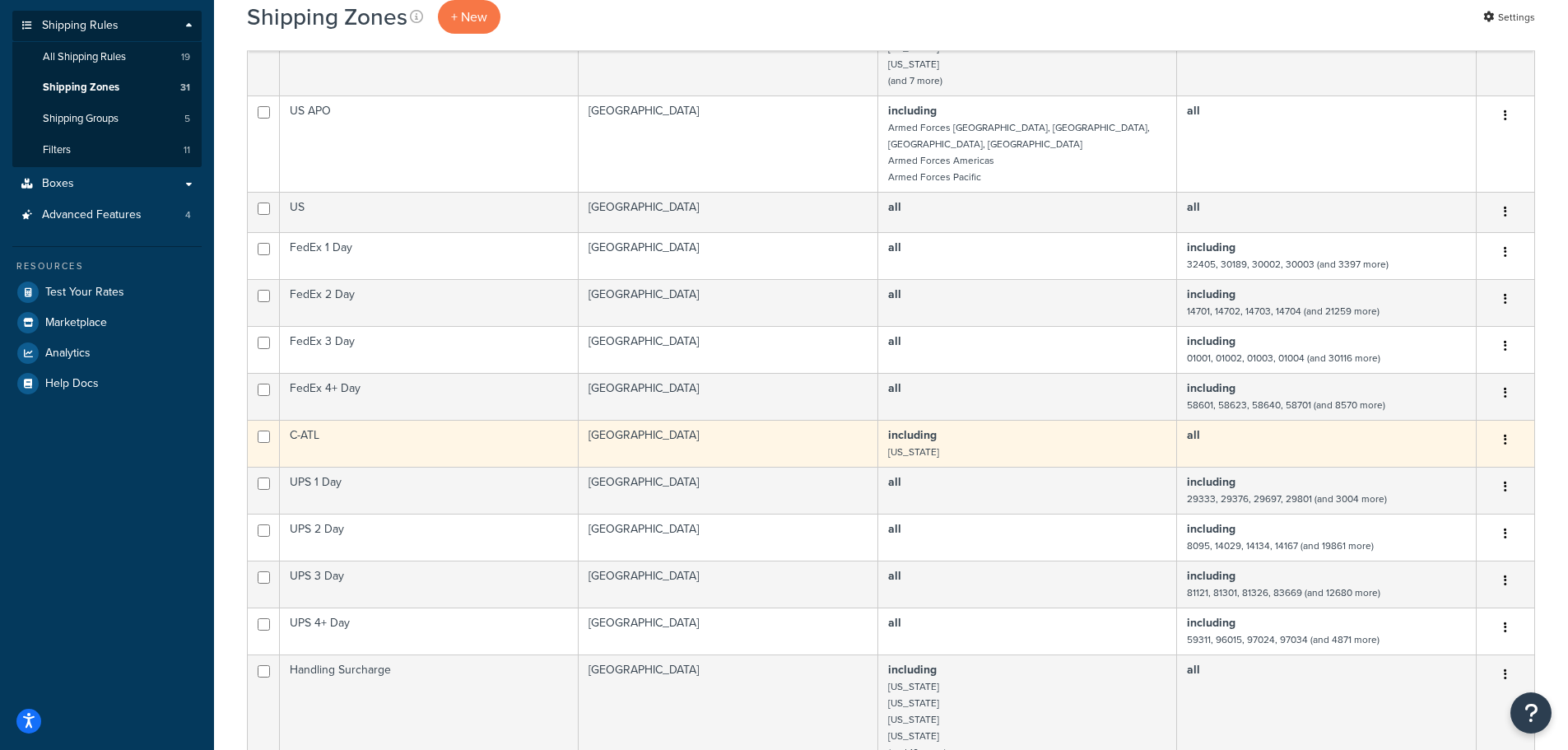
click at [1506, 433] on icon "button" at bounding box center [1505, 439] width 3 height 11
click at [1395, 448] on link "Edit" at bounding box center [1439, 457] width 130 height 34
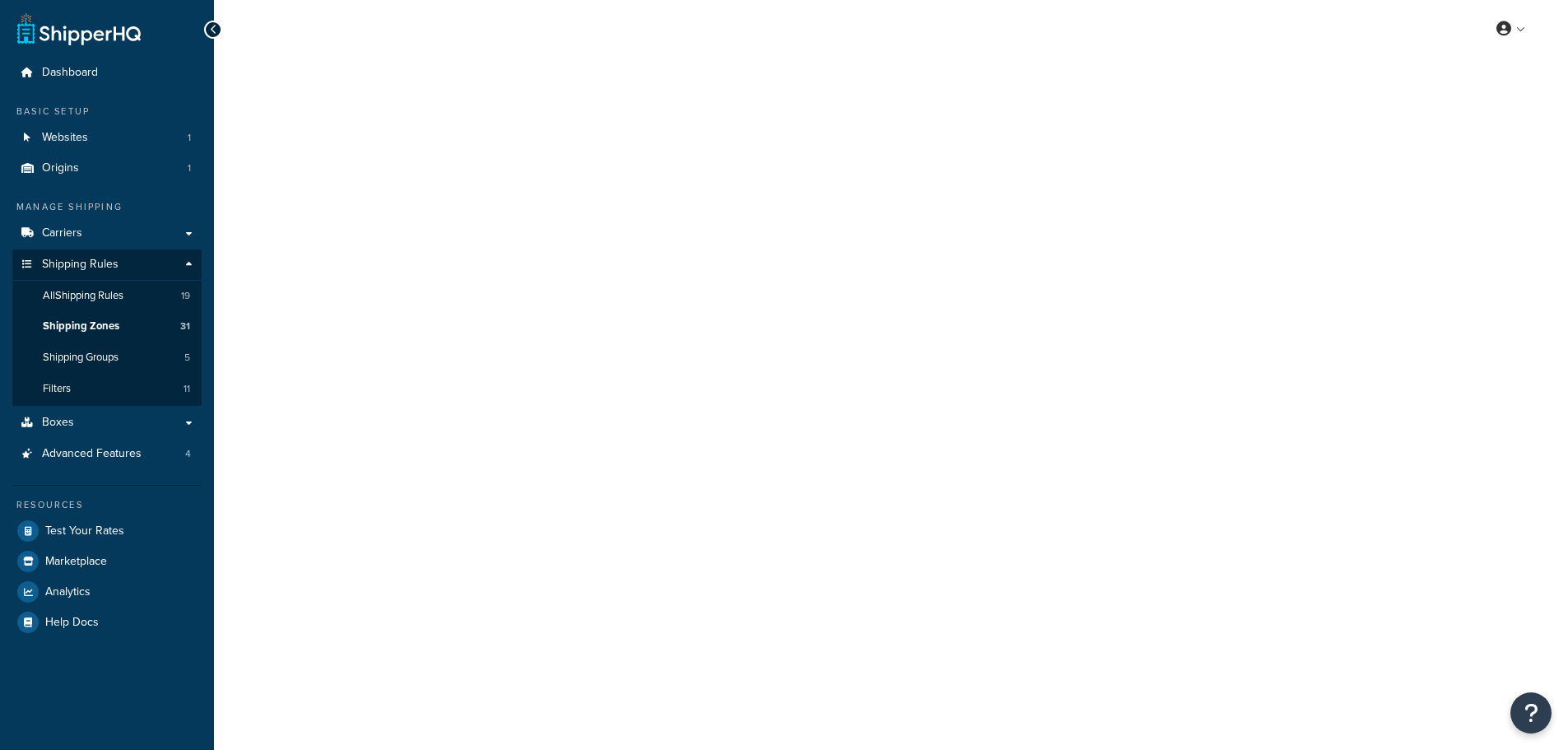
select select "including"
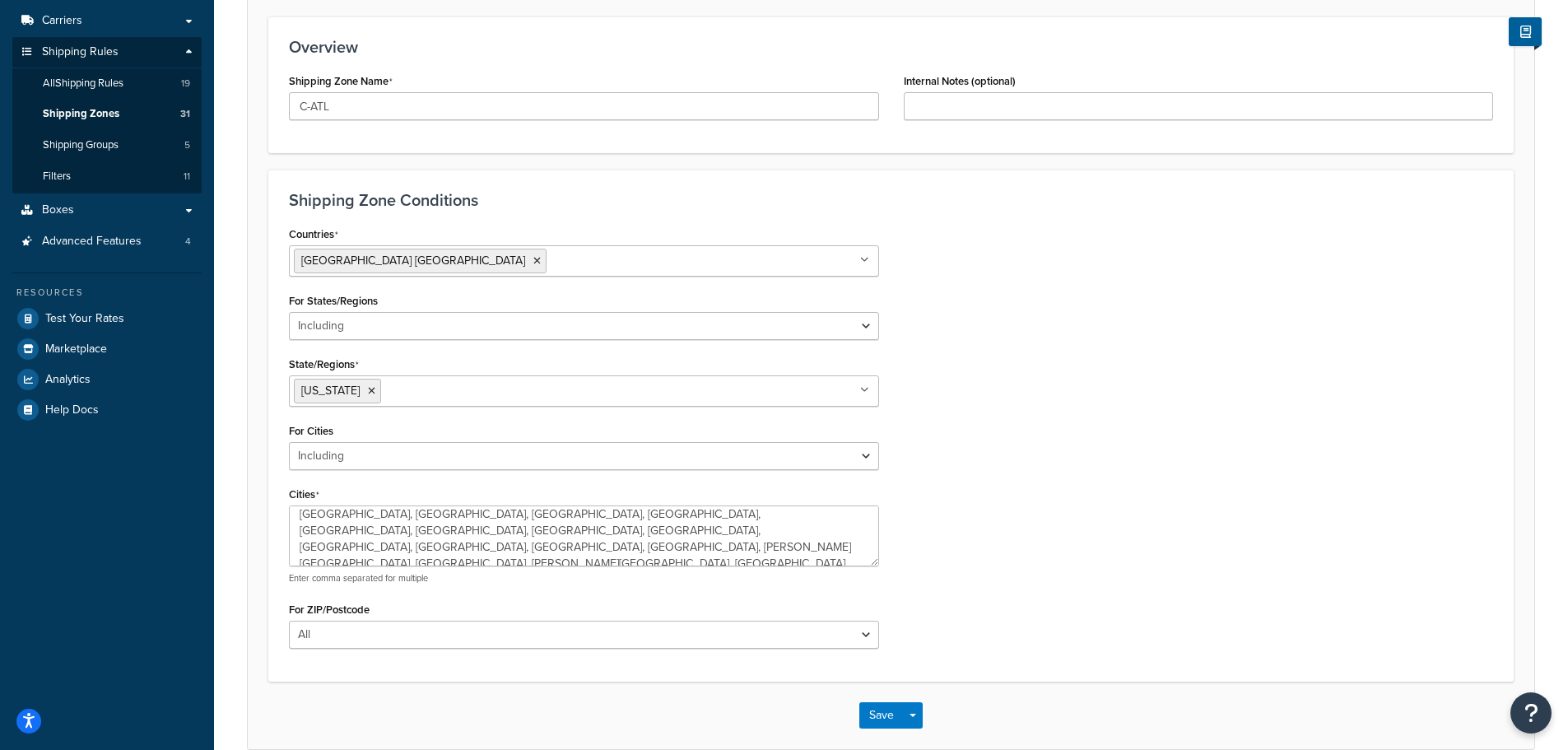
scroll to position [33, 0]
